Goal: Information Seeking & Learning: Learn about a topic

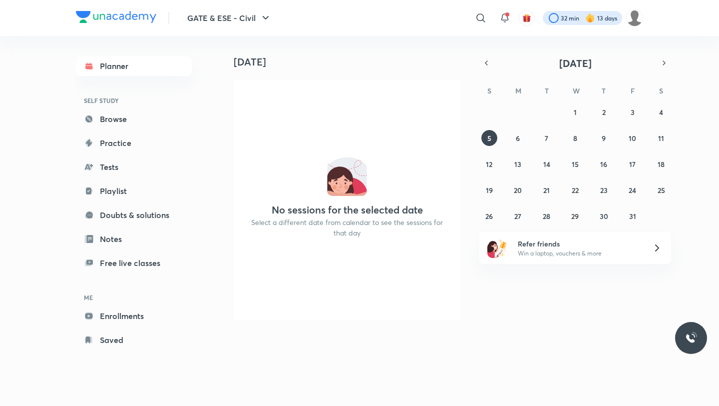
click at [567, 20] on div at bounding box center [582, 18] width 79 height 14
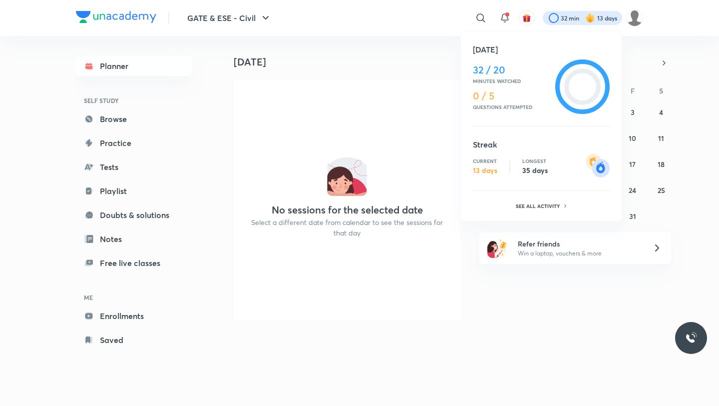
click at [359, 136] on div at bounding box center [359, 203] width 719 height 406
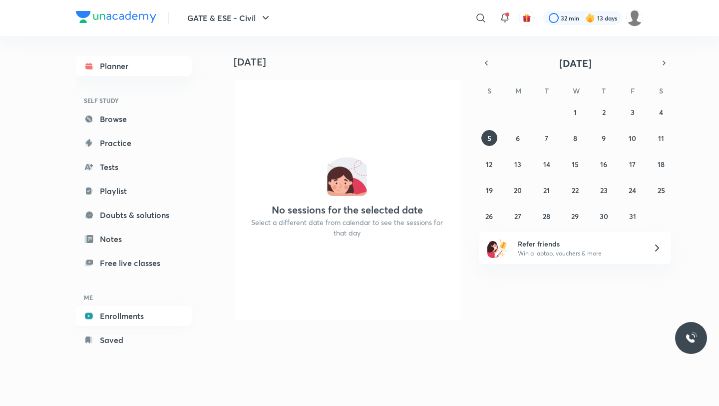
click at [115, 314] on link "Enrollments" at bounding box center [134, 316] width 116 height 20
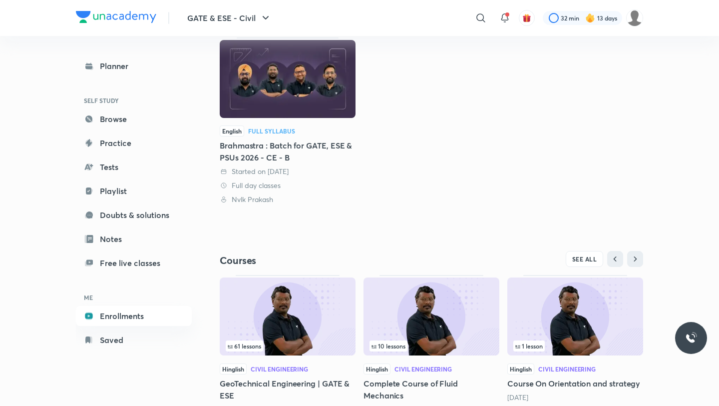
scroll to position [170, 0]
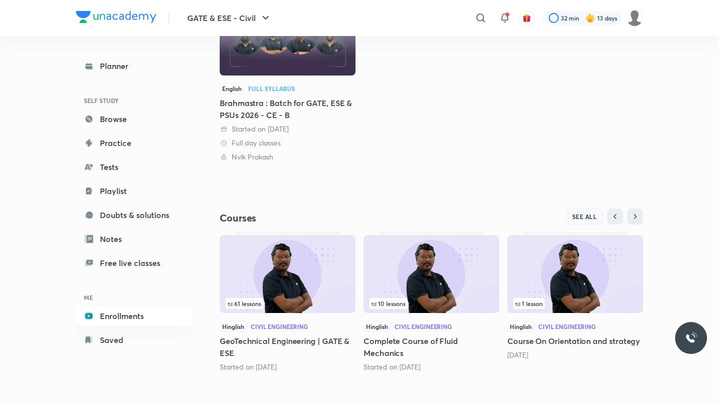
click at [579, 213] on span "SEE ALL" at bounding box center [584, 216] width 25 height 7
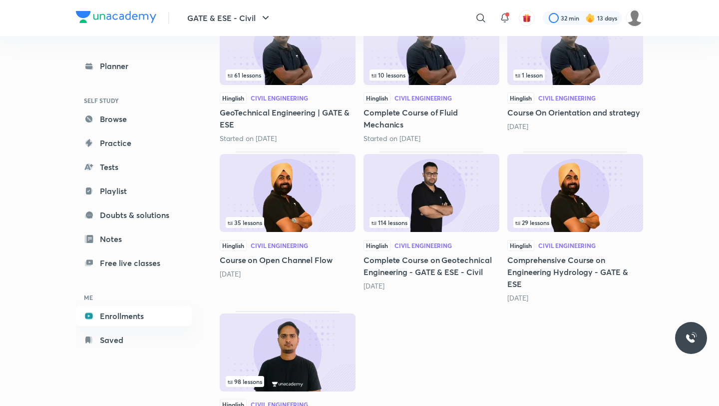
scroll to position [249, 0]
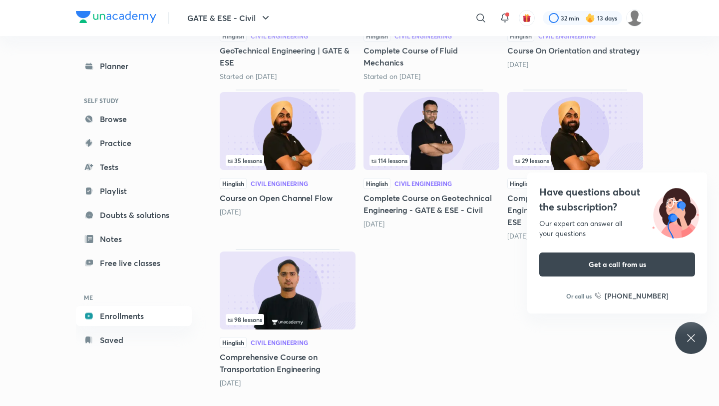
click at [599, 336] on icon at bounding box center [690, 337] width 7 height 7
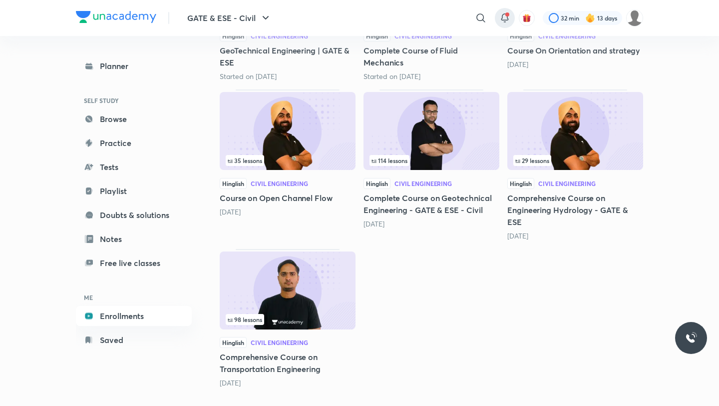
click at [503, 19] on icon at bounding box center [505, 18] width 12 height 12
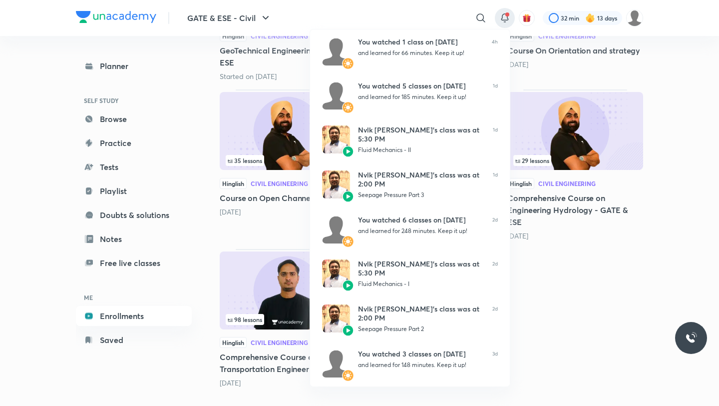
click at [457, 16] on div at bounding box center [359, 203] width 719 height 406
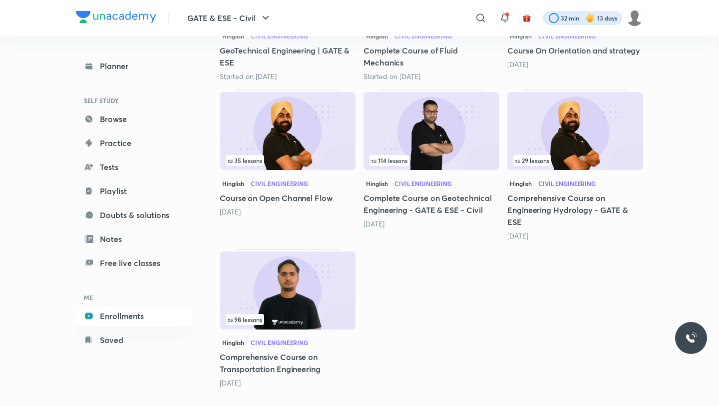
click at [553, 15] on div at bounding box center [582, 18] width 79 height 14
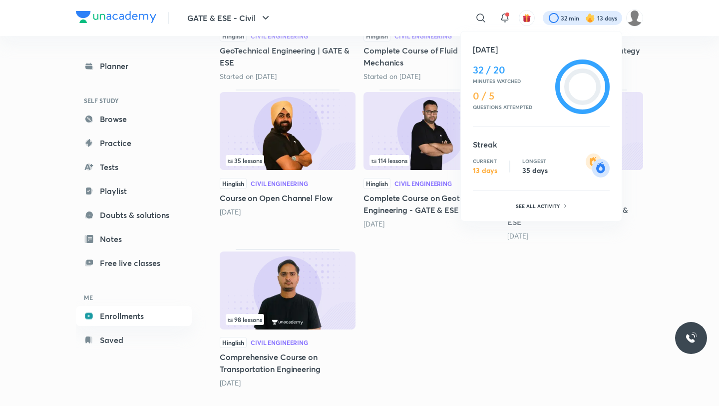
click at [433, 9] on div at bounding box center [359, 203] width 719 height 406
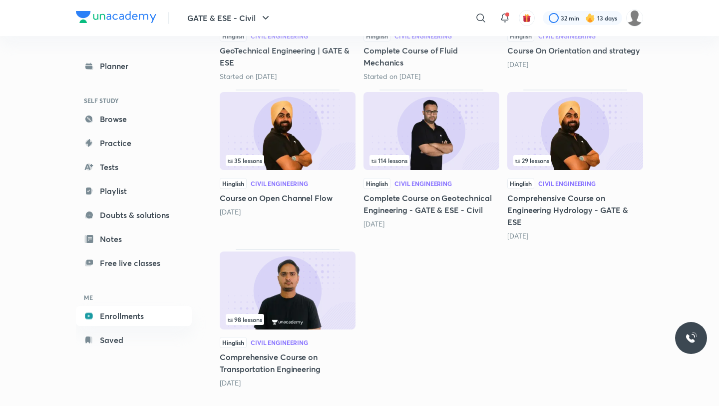
click at [282, 296] on img at bounding box center [288, 290] width 136 height 78
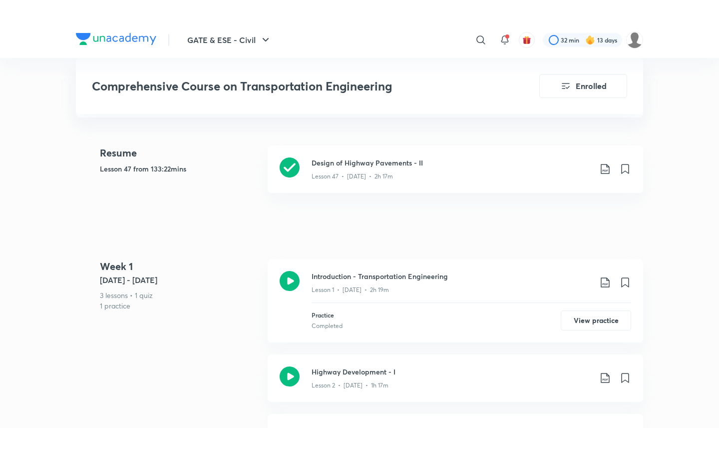
scroll to position [287, 0]
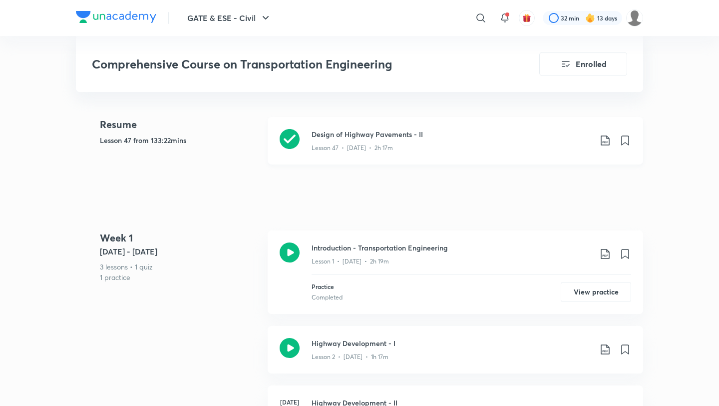
click at [338, 129] on h3 "Design of Highway Pavements - II" at bounding box center [452, 134] width 280 height 10
